Goal: Task Accomplishment & Management: Use online tool/utility

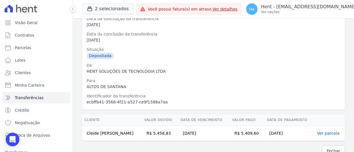
scroll to position [57, 0]
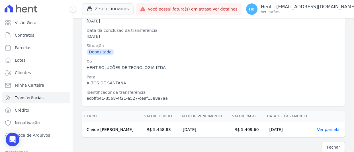
click at [117, 99] on div "ecbffb41-3568-4f21-a527-ce9f1588a7aa" at bounding box center [212, 99] width 253 height 6
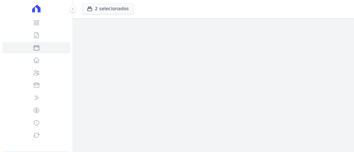
select select
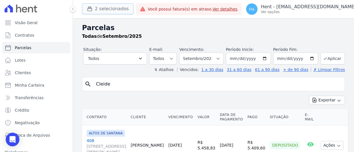
click at [101, 10] on button "2 selecionados" at bounding box center [107, 8] width 51 height 11
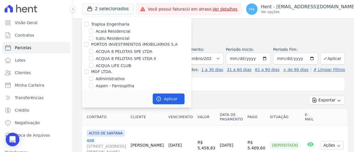
scroll to position [3749, 0]
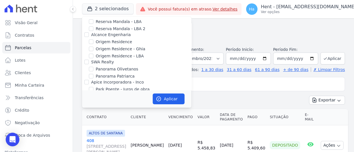
click at [85, 135] on input "Priori" at bounding box center [86, 137] width 5 height 5
checkbox input "true"
click at [175, 101] on button "Aplicar" at bounding box center [168, 99] width 32 height 11
select select
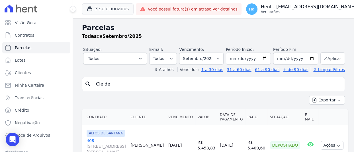
click at [325, 10] on p "Ver opções" at bounding box center [308, 12] width 95 height 5
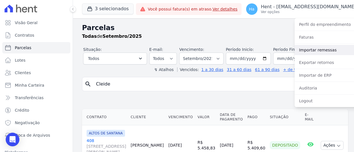
click at [303, 51] on link "Importar remessas" at bounding box center [330, 50] width 73 height 10
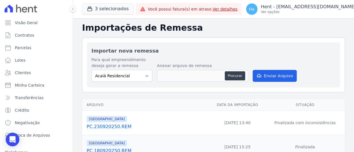
click at [122, 132] on td "Parque Candeias PC.230920250.REM" at bounding box center [145, 123] width 127 height 24
click at [109, 122] on span "[GEOGRAPHIC_DATA]" at bounding box center [106, 119] width 40 height 6
click at [108, 128] on link "PC.230920250.REM" at bounding box center [146, 126] width 121 height 7
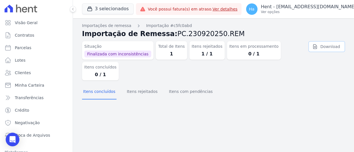
click at [329, 45] on link "Download" at bounding box center [326, 46] width 36 height 11
click at [305, 14] on p "Ver opções" at bounding box center [308, 12] width 95 height 5
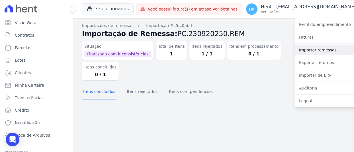
click at [298, 51] on link "Importar remessas" at bounding box center [330, 50] width 73 height 10
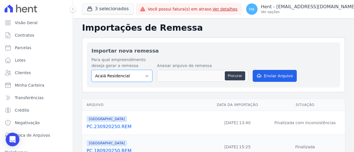
click at [139, 74] on select "Acaiá Residencial ACQUA 8 PELOTAS SPE LTDA II Administrativo AGILE ELOI MENDES …" at bounding box center [121, 76] width 61 height 12
select select "986a0db6-a8ec-4145-84fa-14c71c5582ed"
click at [91, 70] on select "Acaiá Residencial ACQUA 8 PELOTAS SPE LTDA II Administrativo AGILE ELOI MENDES …" at bounding box center [121, 76] width 61 height 12
click at [232, 74] on button "Procurar" at bounding box center [234, 75] width 20 height 9
type input "PC.230920250.REM"
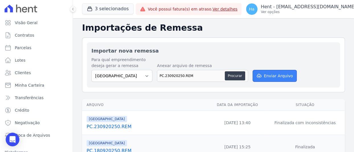
click at [278, 78] on button "Enviar Arquivo" at bounding box center [274, 76] width 44 height 12
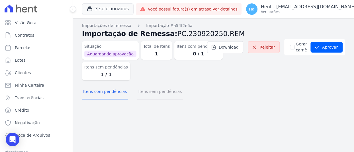
click at [155, 97] on button "Itens sem pendências" at bounding box center [160, 92] width 46 height 15
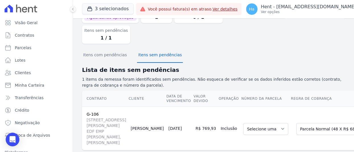
scroll to position [85, 0]
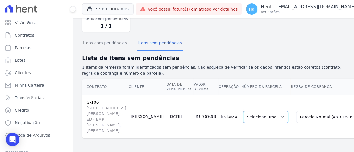
click at [243, 111] on select "Selecione uma" at bounding box center [265, 117] width 45 height 12
click at [296, 111] on select "Selecione uma Nova Parcela Avulsa Parcela Avulsa Existente Outros (4 X R$ 2.642…" at bounding box center [343, 117] width 95 height 12
click at [243, 111] on select "Selecione uma" at bounding box center [265, 117] width 45 height 12
click at [296, 111] on select "Selecione uma Nova Parcela Avulsa Parcela Avulsa Existente Outros (4 X R$ 2.642…" at bounding box center [343, 117] width 95 height 12
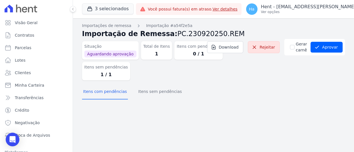
click at [165, 102] on div "Importações de remessa Importação #a54f2e5a Importação de Remessa: PC.230920250…" at bounding box center [213, 63] width 263 height 80
click at [161, 94] on button "Itens sem pendências" at bounding box center [160, 92] width 46 height 15
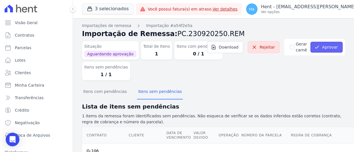
click at [332, 48] on button "Aprovar" at bounding box center [326, 47] width 32 height 11
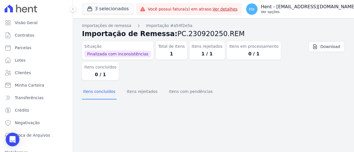
click at [313, 14] on p "Ver opções" at bounding box center [308, 12] width 95 height 5
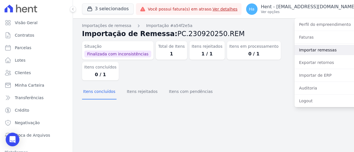
click at [309, 51] on link "Importar remessas" at bounding box center [330, 50] width 73 height 10
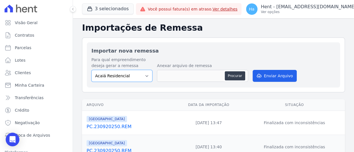
click at [140, 78] on select "Acaiá Residencial ACQUA 8 PELOTAS SPE LTDA II Administrativo AGILE ELOI MENDES …" at bounding box center [121, 76] width 61 height 12
select select "986a0db6-a8ec-4145-84fa-14c71c5582ed"
click at [91, 70] on select "Acaiá Residencial ACQUA 8 PELOTAS SPE LTDA II Administrativo AGILE ELOI MENDES …" at bounding box center [121, 76] width 61 height 12
click at [235, 73] on button "Procurar" at bounding box center [234, 75] width 20 height 9
type input "PC.230920250.REM"
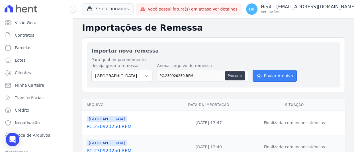
click at [276, 77] on button "Enviar Arquivo" at bounding box center [274, 76] width 44 height 12
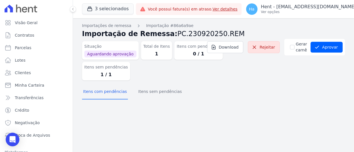
click at [154, 103] on div "Importações de remessa Importação #86a6a9ae Importação de Remessa: PC.230920250…" at bounding box center [213, 85] width 281 height 134
click at [154, 95] on button "Itens sem pendências" at bounding box center [160, 92] width 46 height 15
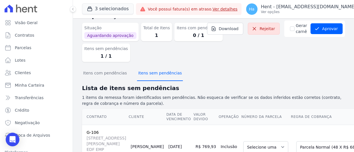
scroll to position [85, 0]
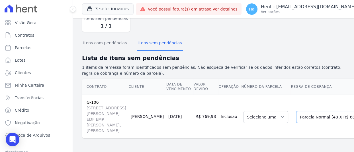
click at [300, 111] on select "Selecione uma Nova Parcela Avulsa Parcela Avulsa Existente Outros (4 X R$ 2.642…" at bounding box center [343, 117] width 95 height 12
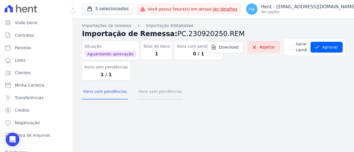
click at [142, 99] on button "Itens sem pendências" at bounding box center [160, 92] width 46 height 15
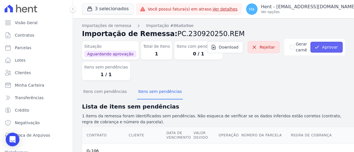
click at [324, 50] on button "Aprovar" at bounding box center [326, 47] width 32 height 11
